Goal: Task Accomplishment & Management: Complete application form

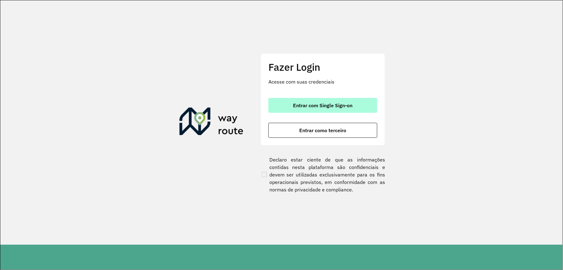
click at [347, 105] on span "Entrar com Single Sign-on" at bounding box center [323, 105] width 59 height 5
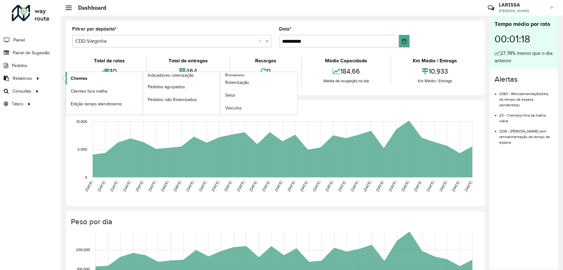
click at [84, 77] on span "Clientes" at bounding box center [79, 78] width 17 height 7
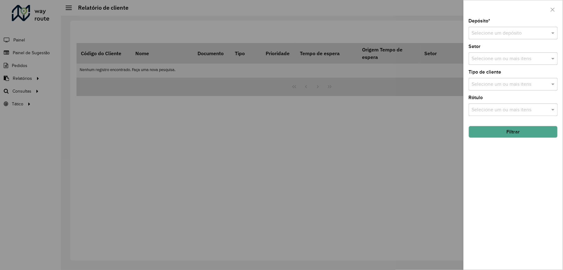
click at [525, 41] on div "Depósito * Selecione um depósito Setor Selecione um ou mais itens Tipo de clien…" at bounding box center [513, 144] width 99 height 251
click at [530, 30] on input "text" at bounding box center [507, 33] width 70 height 7
click at [502, 60] on span "CDD Varginha" at bounding box center [487, 61] width 31 height 5
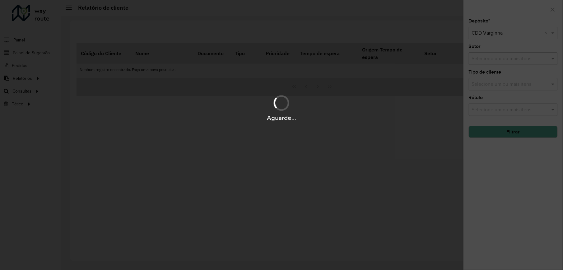
click at [510, 139] on div "Aguarde..." at bounding box center [281, 135] width 563 height 270
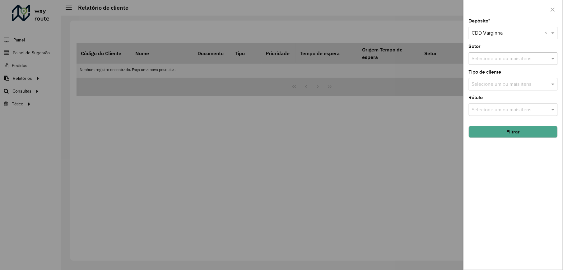
click at [513, 136] on button "Filtrar" at bounding box center [513, 132] width 89 height 12
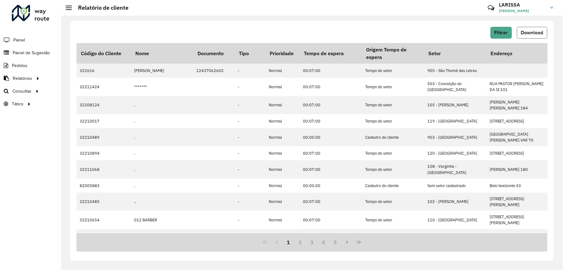
click at [535, 35] on button "Download" at bounding box center [532, 33] width 31 height 12
click at [34, 47] on link "Painel de Sugestão" at bounding box center [26, 52] width 52 height 12
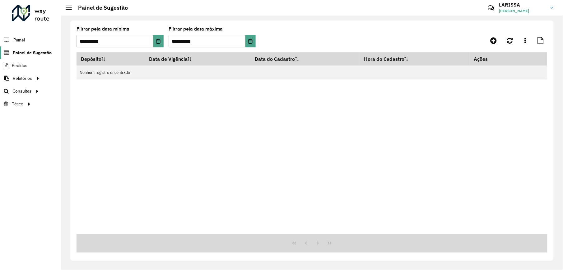
click at [36, 50] on span "Painel de Sugestão" at bounding box center [32, 53] width 39 height 7
click at [491, 39] on link at bounding box center [494, 40] width 14 height 11
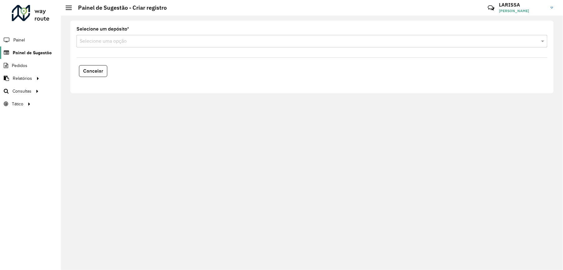
click at [35, 50] on span "Painel de Sugestão" at bounding box center [32, 53] width 39 height 7
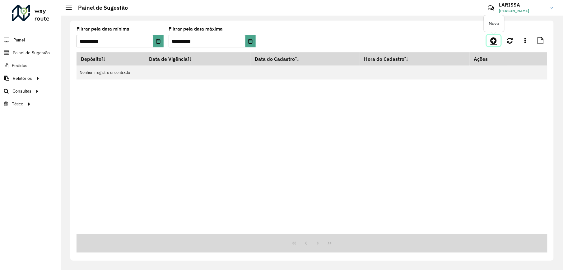
click at [498, 43] on link at bounding box center [494, 40] width 14 height 11
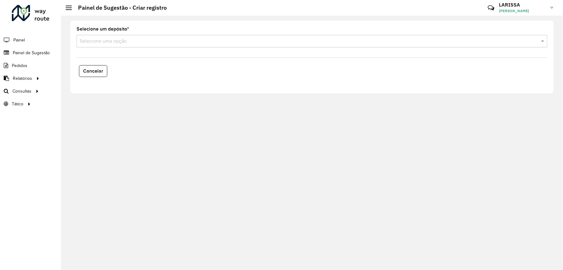
click at [202, 39] on input "text" at bounding box center [306, 41] width 453 height 7
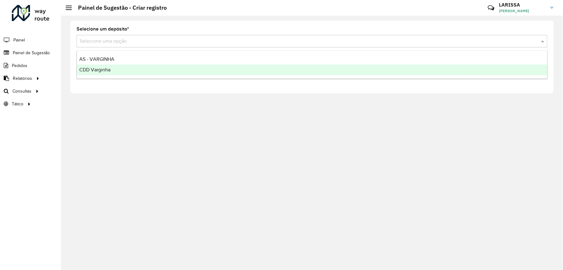
click at [110, 73] on div "CDD Varginha" at bounding box center [312, 69] width 471 height 11
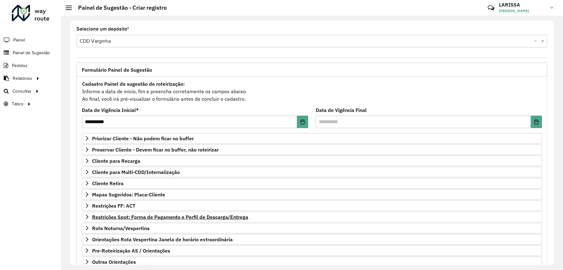
scroll to position [44, 0]
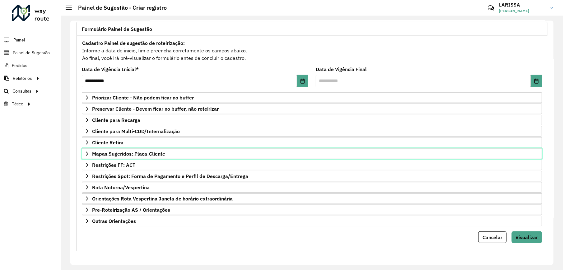
click at [104, 151] on span "Mapas Sugeridos: Placa-Cliente" at bounding box center [128, 153] width 73 height 5
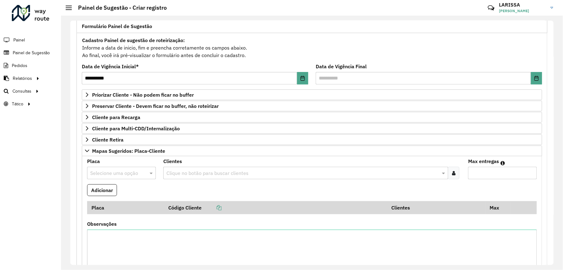
click at [121, 174] on input "text" at bounding box center [115, 172] width 50 height 7
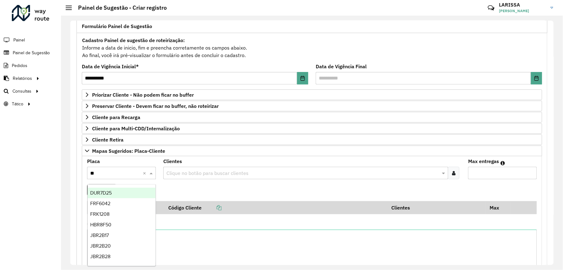
type input "***"
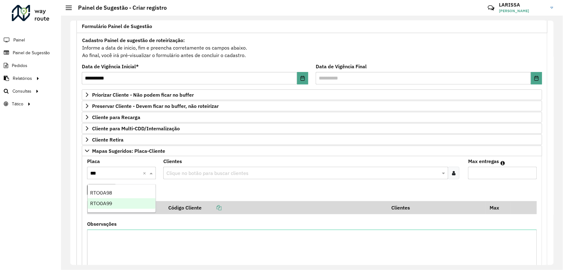
click at [121, 203] on div "RTO0A99" at bounding box center [122, 203] width 68 height 11
click at [332, 170] on div "Clique no botão para buscar clientes" at bounding box center [305, 173] width 285 height 12
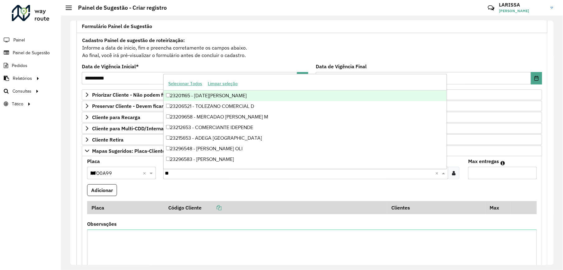
type input "***"
click at [302, 92] on div "32200656 - CDC ATACAREJO EIRELI" at bounding box center [305, 95] width 283 height 11
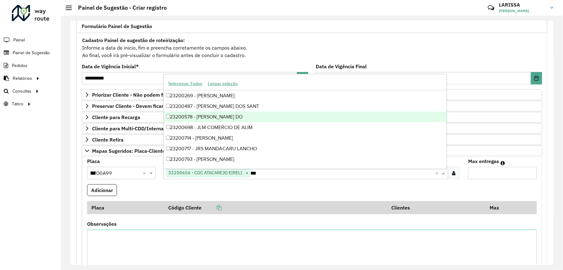
click at [496, 172] on input "Max entregas" at bounding box center [503, 173] width 69 height 12
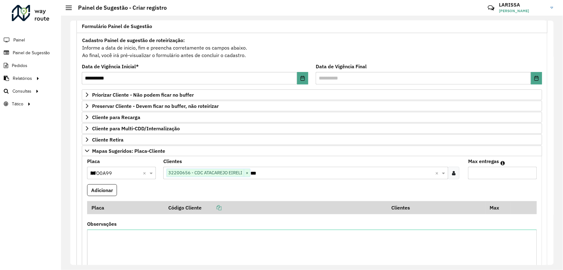
type input "*"
click at [82, 187] on div "Placa Selecione uma opção × RTO0A99 *** × Clientes Clique no botão para buscar …" at bounding box center [312, 223] width 461 height 134
click at [123, 197] on formly-field "Adicionar" at bounding box center [312, 192] width 458 height 17
click at [110, 194] on button "Adicionar" at bounding box center [102, 190] width 30 height 12
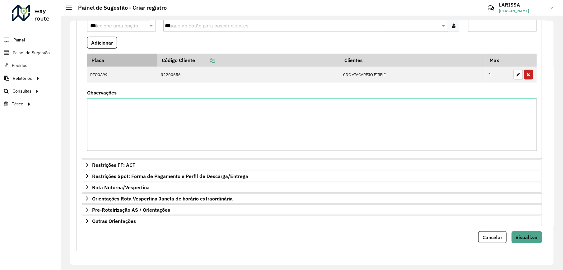
scroll to position [80, 0]
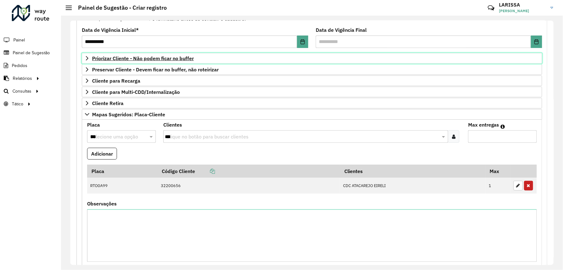
click at [85, 56] on icon at bounding box center [87, 58] width 5 height 5
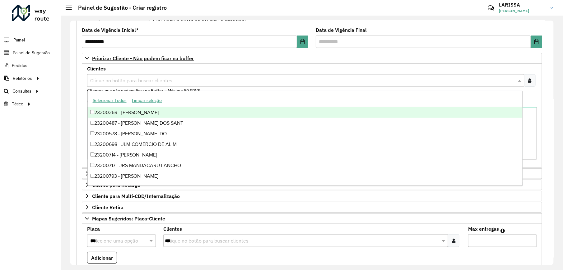
click at [97, 81] on input "text" at bounding box center [303, 80] width 428 height 7
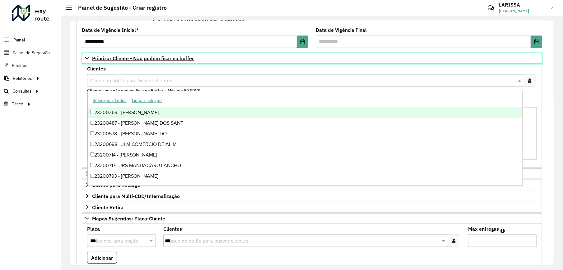
click at [84, 55] on link "Priorizar Cliente - Não podem ficar no buffer" at bounding box center [312, 58] width 461 height 11
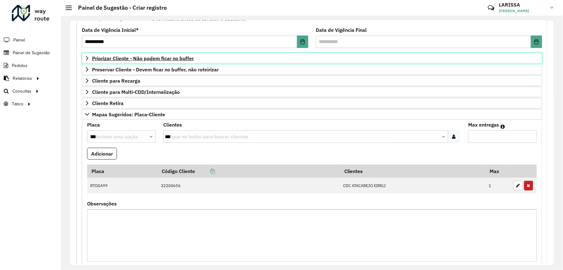
click at [84, 55] on link "Priorizar Cliente - Não podem ficar no buffer" at bounding box center [312, 58] width 461 height 11
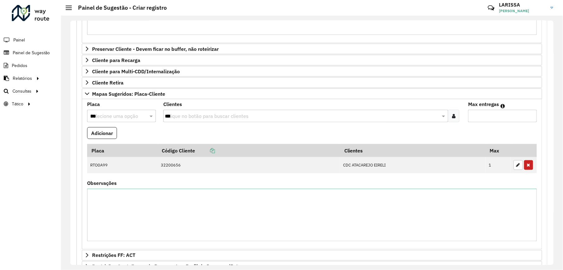
scroll to position [39, 0]
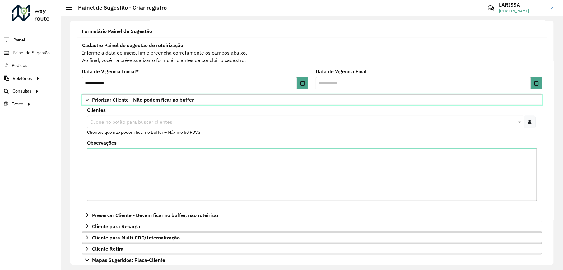
click at [205, 99] on link "Priorizar Cliente - Não podem ficar no buffer" at bounding box center [312, 99] width 461 height 11
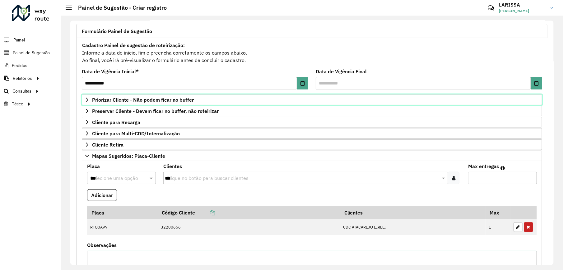
click at [180, 98] on span "Priorizar Cliente - Não podem ficar no buffer" at bounding box center [143, 99] width 102 height 5
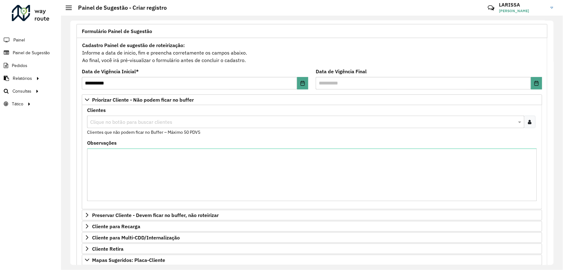
click at [525, 121] on div at bounding box center [531, 122] width 12 height 12
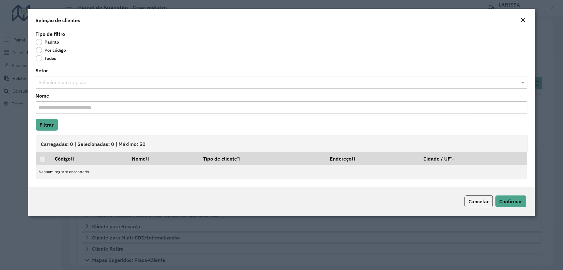
click at [61, 50] on label "Por código" at bounding box center [51, 50] width 31 height 6
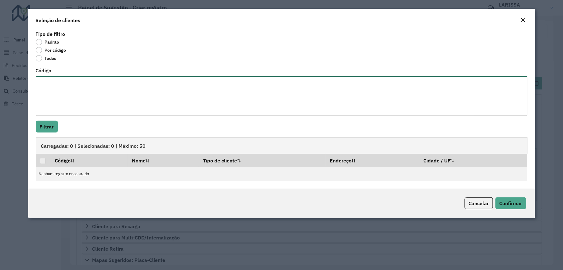
click at [69, 78] on textarea "Código" at bounding box center [282, 96] width 492 height 40
paste textarea "**** *****"
paste textarea "**** **** ***** ***** **** ***** **"
type textarea "**** ***** **** **** ***** ***** **** ***** **"
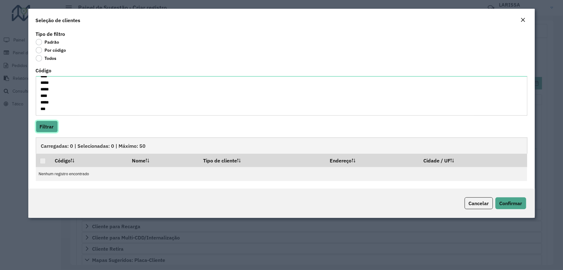
click at [41, 124] on button "Filtrar" at bounding box center [47, 126] width 22 height 12
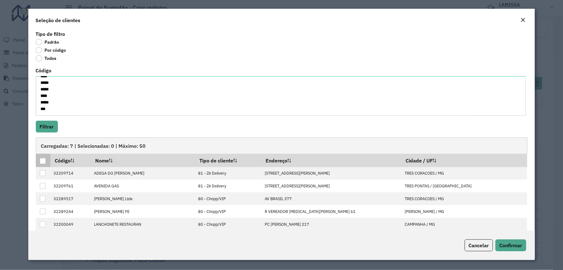
click at [39, 161] on th at bounding box center [43, 159] width 15 height 13
click at [44, 163] on div at bounding box center [43, 161] width 6 height 6
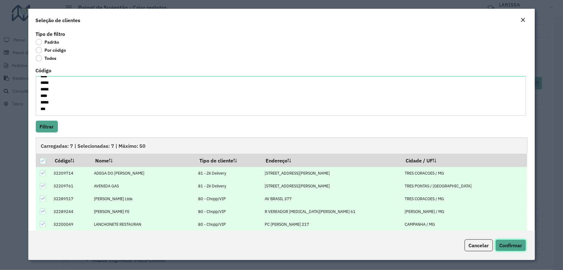
click at [511, 249] on button "Confirmar" at bounding box center [511, 245] width 31 height 12
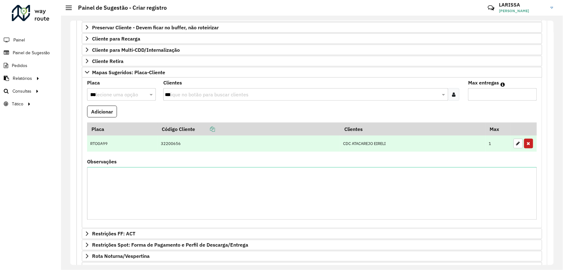
scroll to position [309, 0]
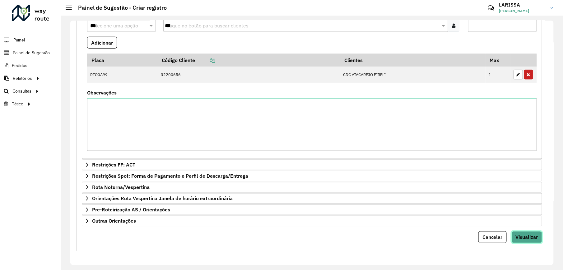
click at [517, 237] on span "Visualizar" at bounding box center [527, 237] width 22 height 6
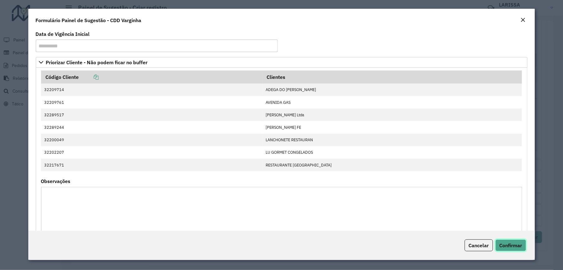
click at [512, 248] on span "Confirmar" at bounding box center [511, 245] width 23 height 6
